Goal: Task Accomplishment & Management: Manage account settings

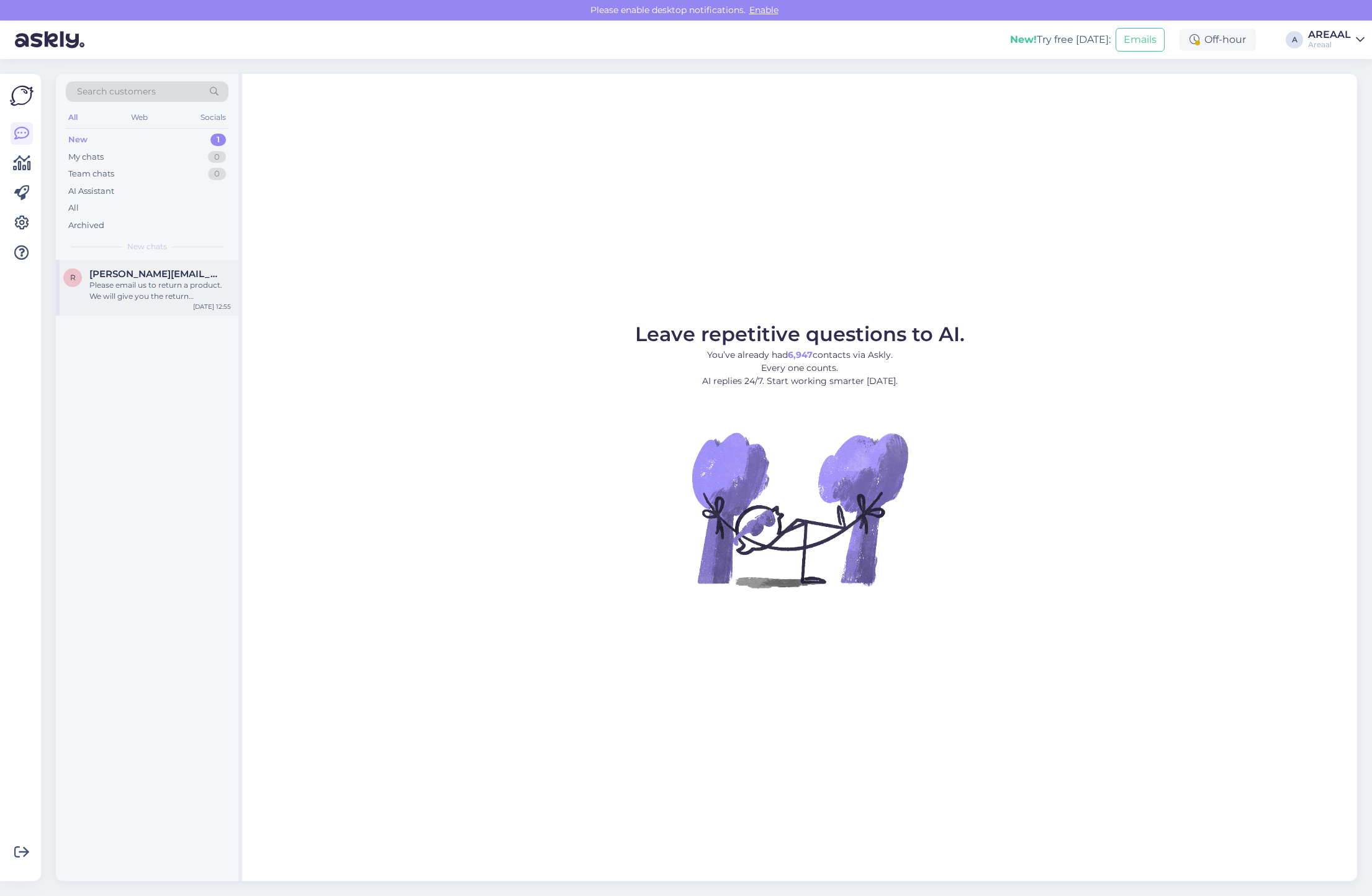
click at [209, 280] on div "Please email us to return a product. We will give you the return instructions a…" at bounding box center [160, 291] width 142 height 22
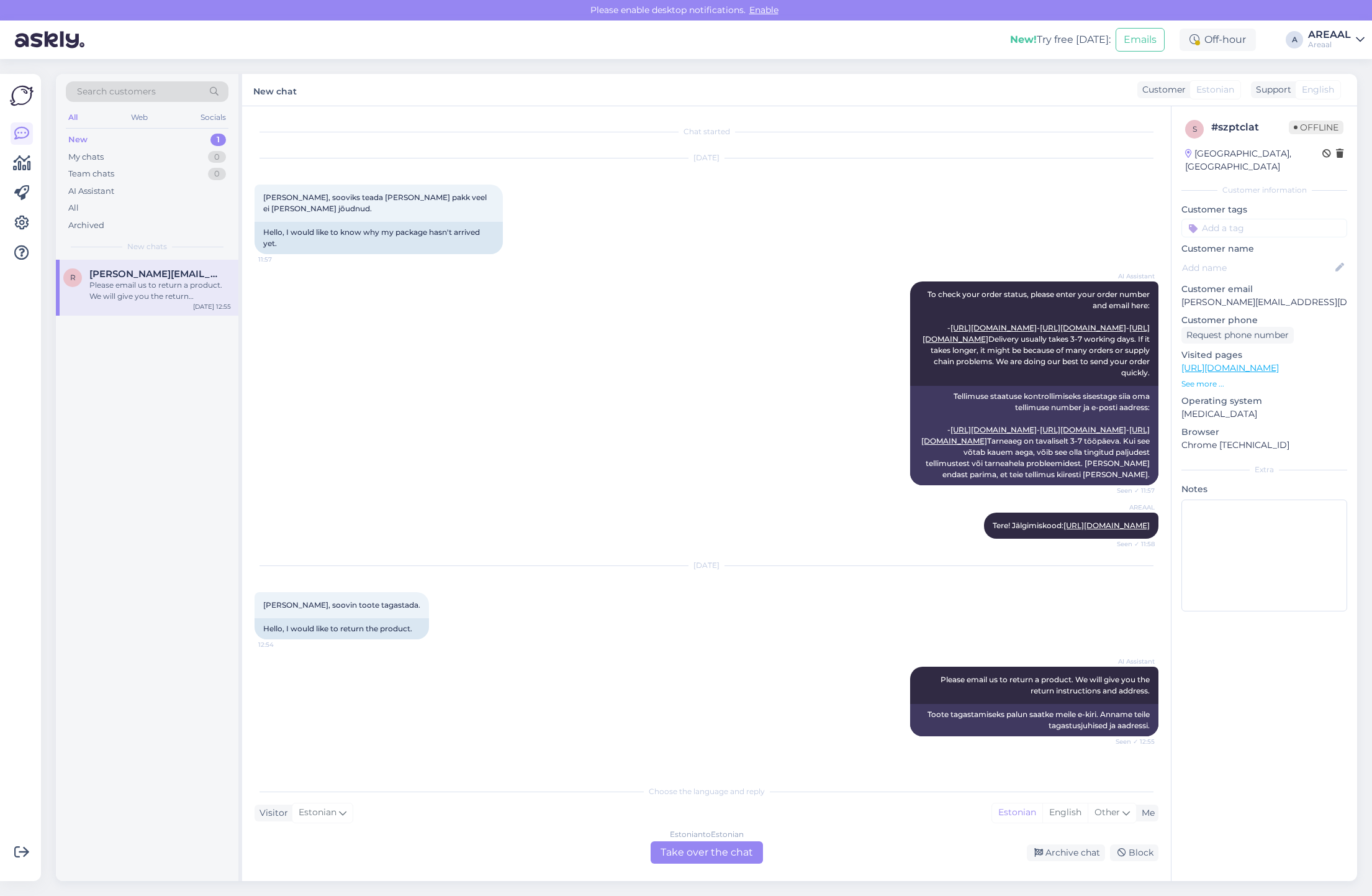
scroll to position [60, 0]
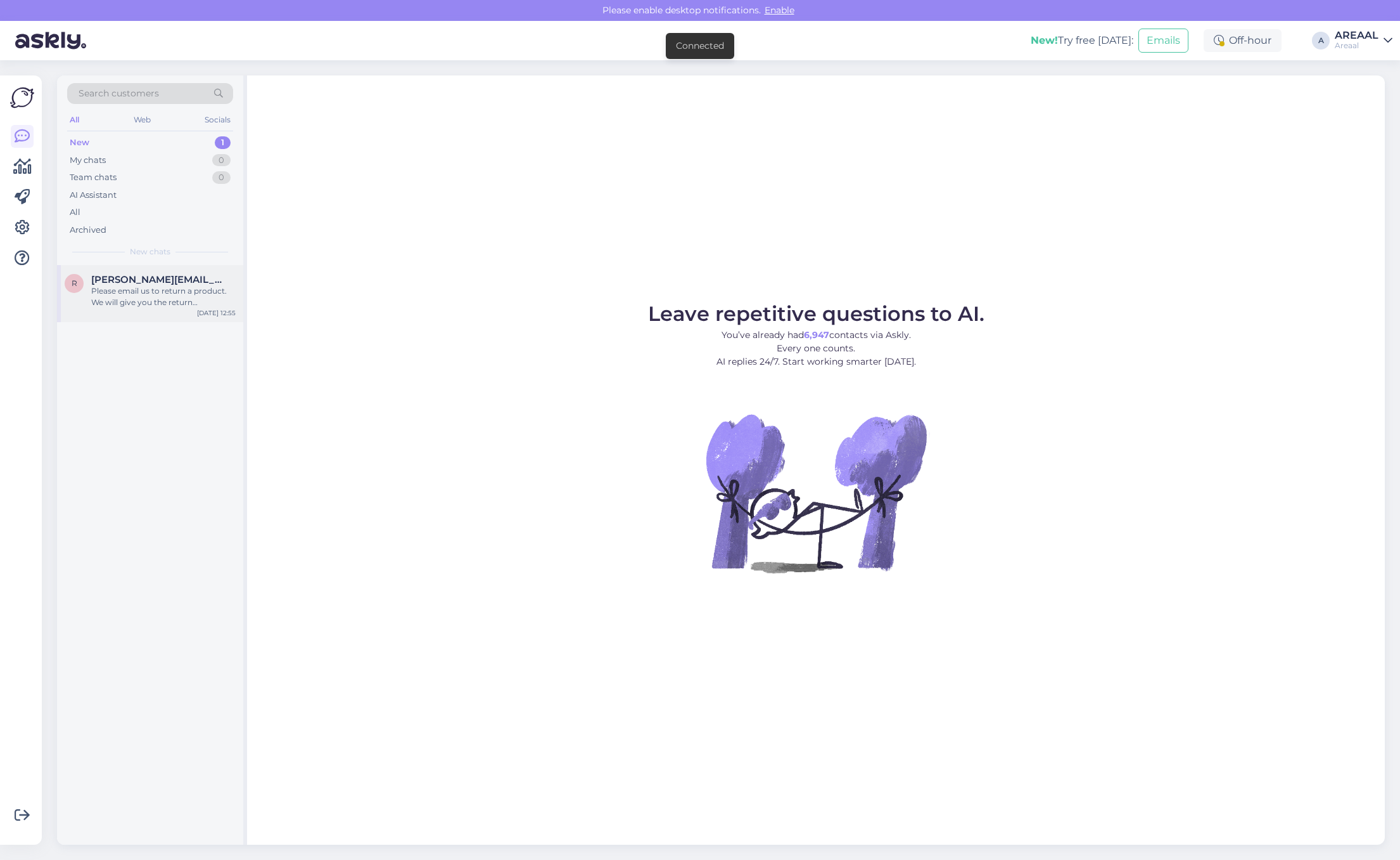
click at [207, 295] on div "Please email us to return a product. We will give you the return instructions a…" at bounding box center [163, 296] width 144 height 23
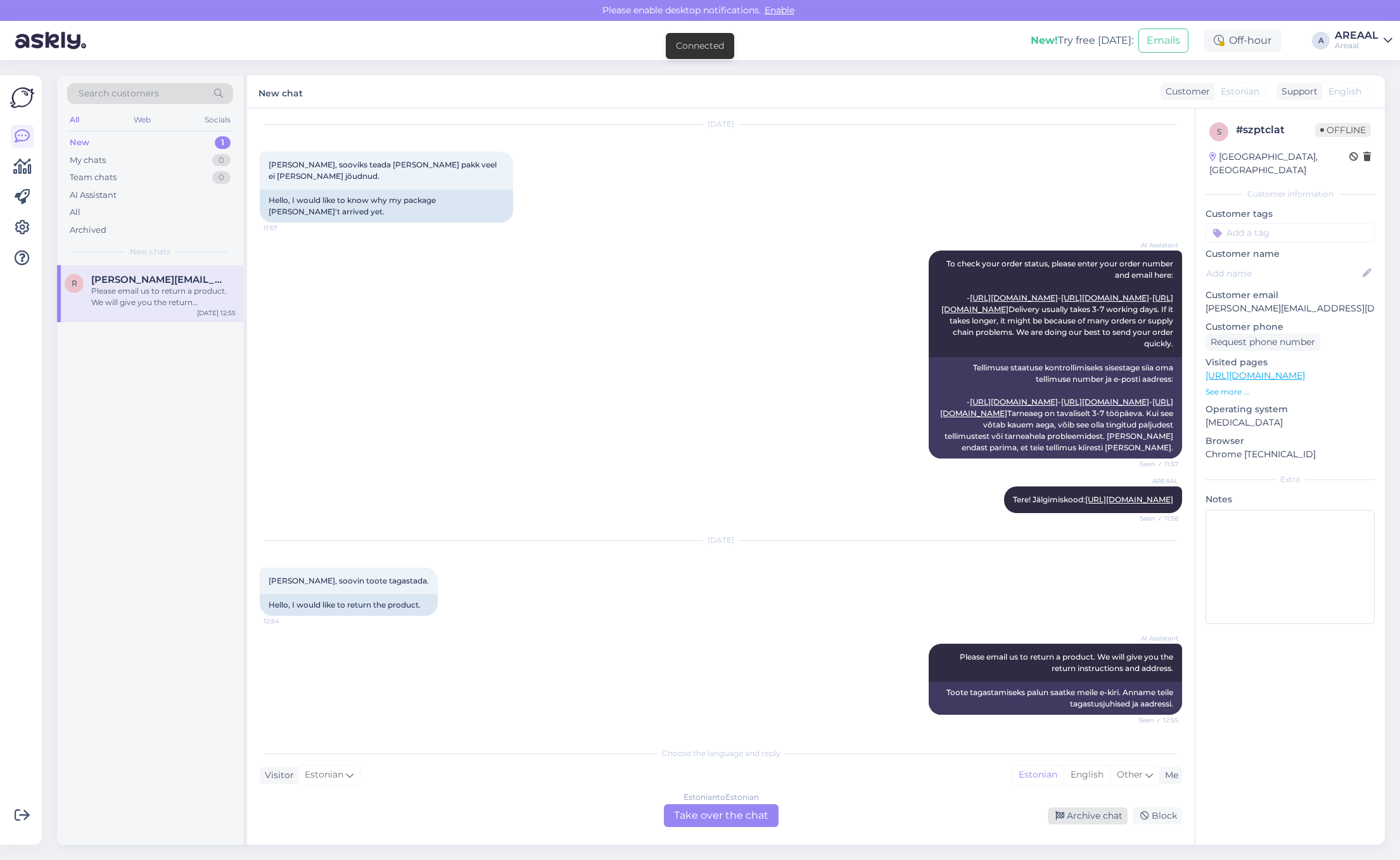
click at [1091, 813] on div "Archive chat" at bounding box center [1088, 815] width 80 height 17
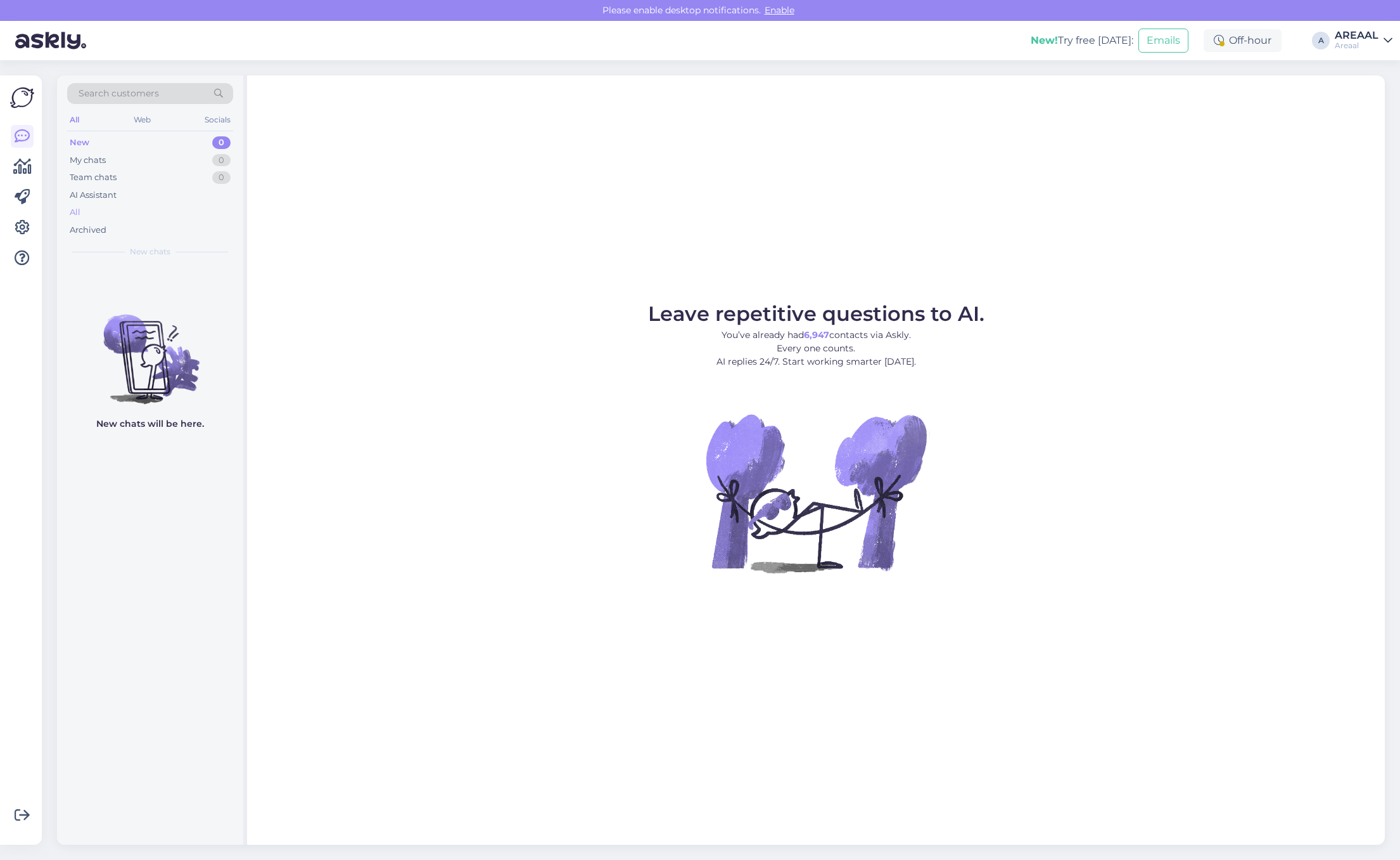
click at [128, 216] on div "All" at bounding box center [150, 212] width 166 height 18
